Goal: Transaction & Acquisition: Subscribe to service/newsletter

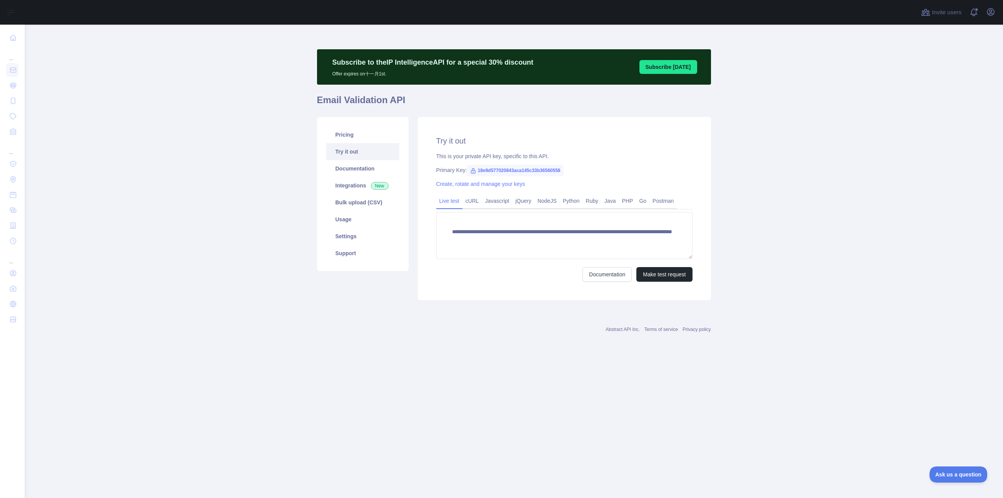
click at [617, 184] on div "Create, rotate and manage your keys" at bounding box center [564, 184] width 256 height 8
click at [360, 137] on link "Pricing" at bounding box center [362, 134] width 73 height 17
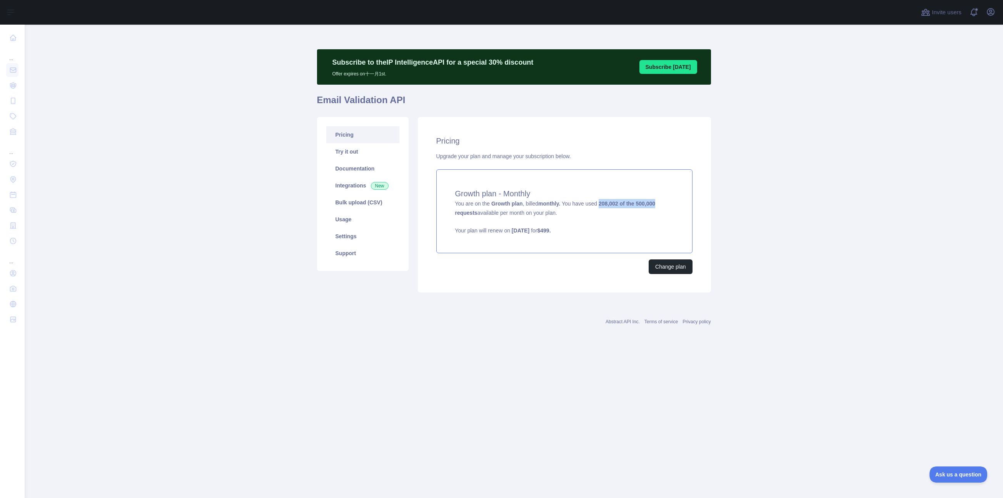
drag, startPoint x: 670, startPoint y: 204, endPoint x: 605, endPoint y: 205, distance: 64.7
click at [605, 205] on div "Growth plan - Monthly You are on the Growth plan , billed monthly. You have use…" at bounding box center [564, 211] width 256 height 84
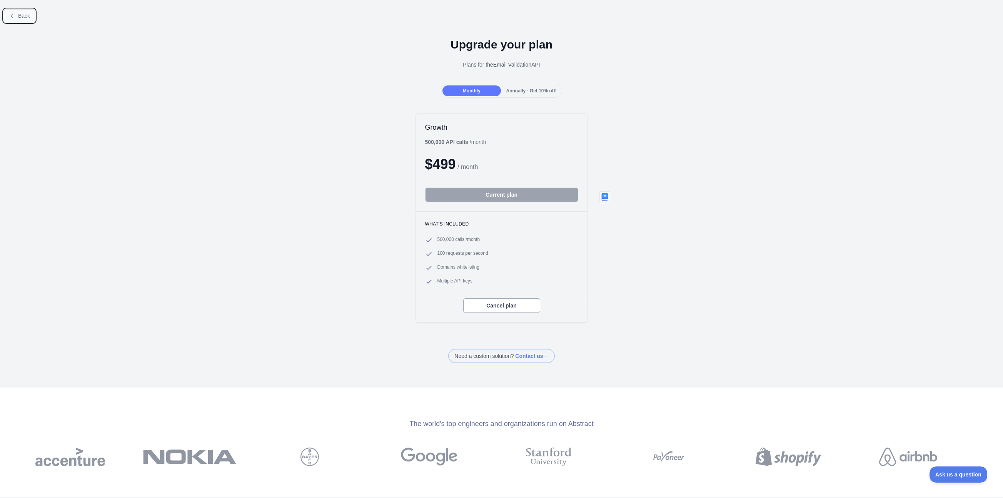
click at [23, 15] on span "Back" at bounding box center [24, 16] width 12 height 6
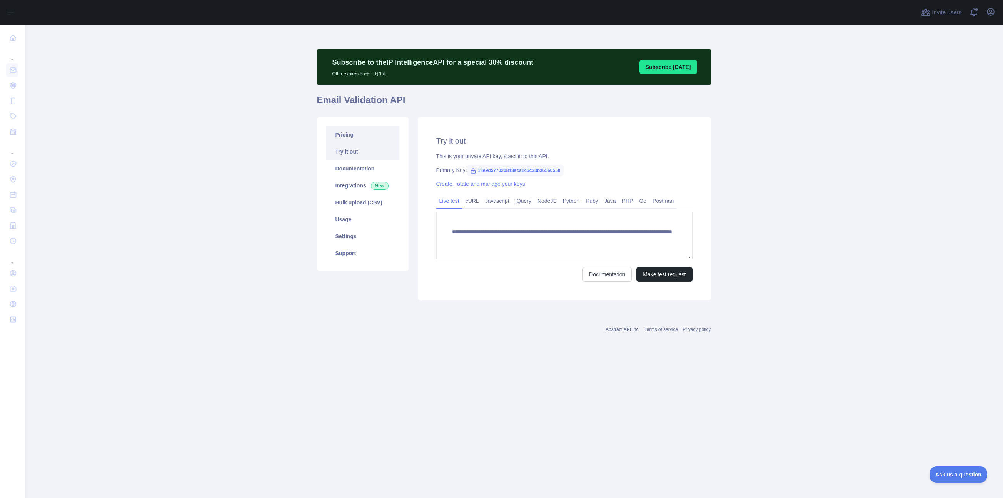
click at [354, 136] on link "Pricing" at bounding box center [362, 134] width 73 height 17
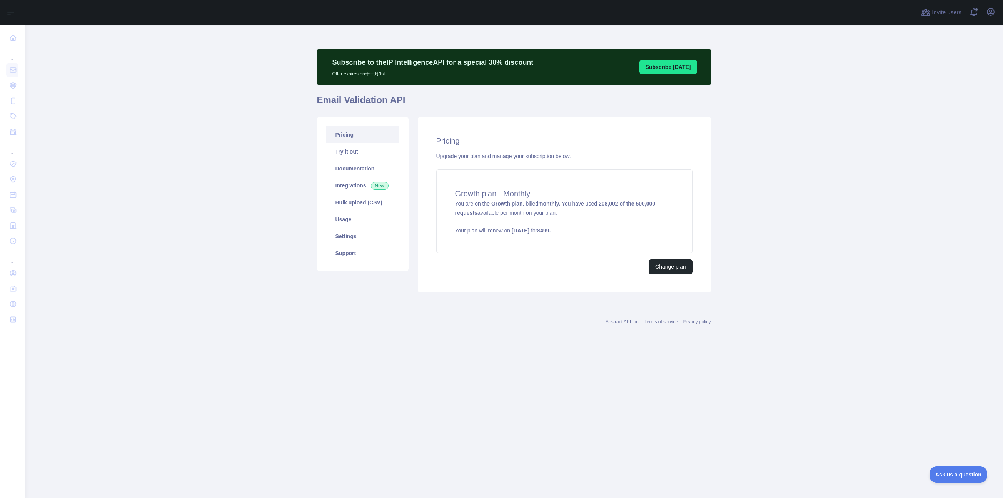
click at [232, 239] on main "Subscribe to the IP Intelligence API for a special 30 % discount Offer expires …" at bounding box center [514, 261] width 979 height 473
drag, startPoint x: 214, startPoint y: 154, endPoint x: 118, endPoint y: 2, distance: 180.5
click at [214, 153] on main "Subscribe to the IP Intelligence API for a special 30 % discount Offer expires …" at bounding box center [514, 261] width 979 height 473
click at [232, 258] on main "Subscribe to the IP Intelligence API for a special 30 % discount Offer expires …" at bounding box center [514, 261] width 979 height 473
